Goal: Task Accomplishment & Management: Manage account settings

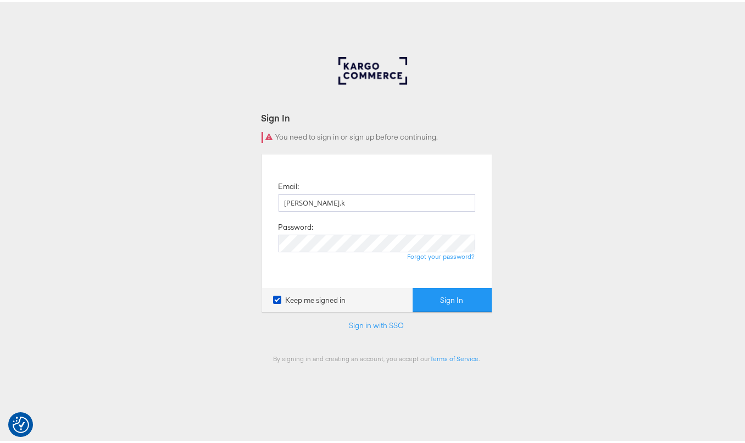
type input "[PERSON_NAME][EMAIL_ADDRESS][DOMAIN_NAME]"
click at [413, 286] on button "Sign In" at bounding box center [452, 298] width 79 height 25
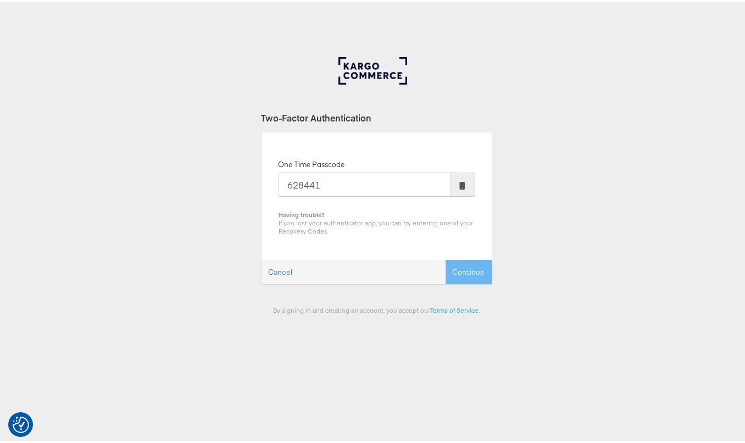
type input "628441"
click at [445, 258] on button "Continue" at bounding box center [468, 270] width 46 height 25
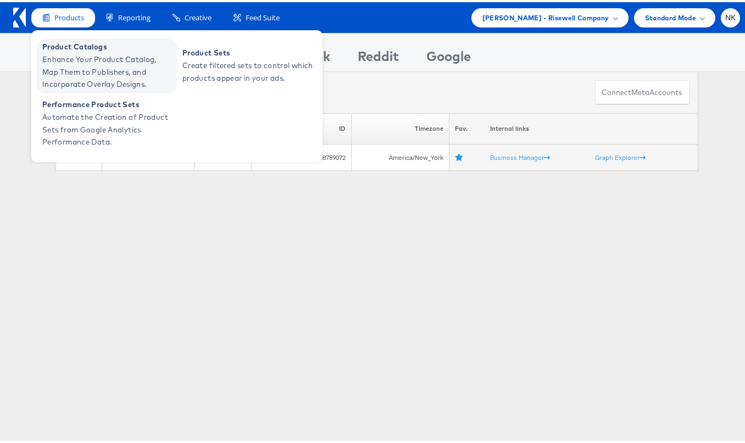
click at [64, 53] on span "Enhance Your Product Catalog, Map Them to Publishers, and Incorporate Overlay D…" at bounding box center [108, 69] width 132 height 37
